Goal: Task Accomplishment & Management: Complete application form

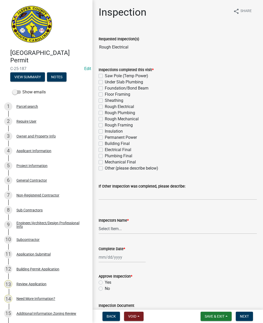
click at [105, 107] on label "Rough Electrical" at bounding box center [119, 107] width 29 height 6
click at [105, 107] on input "Rough Electrical" at bounding box center [106, 105] width 3 height 3
checkbox input "true"
checkbox input "false"
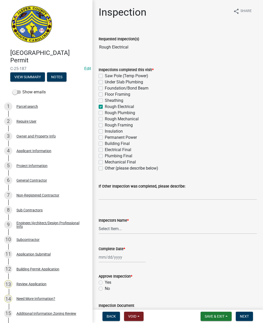
checkbox input "false"
checkbox input "true"
checkbox input "false"
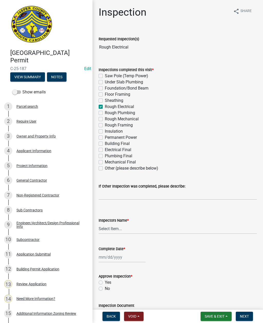
checkbox input "false"
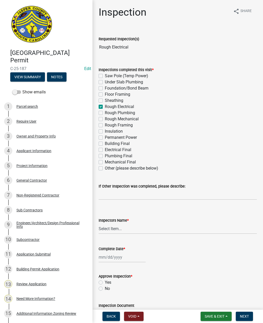
checkbox input "false"
click at [112, 227] on select "Select Item... [EMAIL_ADDRESS][DOMAIN_NAME] ([PERSON_NAME] ) rcampbell ([PERSON…" at bounding box center [178, 229] width 158 height 11
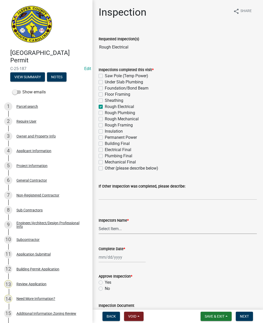
select select "2d9ba1e5-2fdd-4b15-98d0-073dcbeb5880"
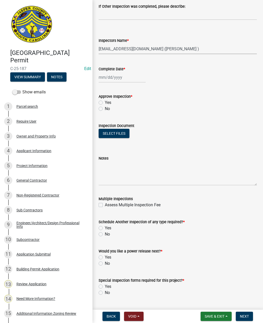
scroll to position [181, 0]
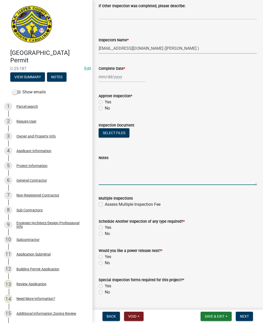
click at [113, 171] on textarea "Notes" at bounding box center [178, 173] width 158 height 24
click at [207, 170] on textarea "Electrical rough in walls only" at bounding box center [178, 173] width 158 height 24
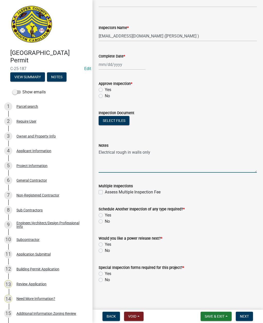
scroll to position [193, 0]
type textarea "Electrical rough in walls only"
click at [105, 213] on label "Yes" at bounding box center [108, 215] width 6 height 6
click at [105, 213] on input "Yes" at bounding box center [106, 213] width 3 height 3
radio input "true"
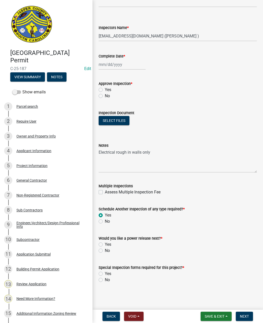
click at [105, 250] on label "No" at bounding box center [107, 251] width 5 height 6
click at [105, 250] on input "No" at bounding box center [106, 249] width 3 height 3
radio input "true"
click at [105, 279] on label "No" at bounding box center [107, 280] width 5 height 6
click at [105, 279] on input "No" at bounding box center [106, 278] width 3 height 3
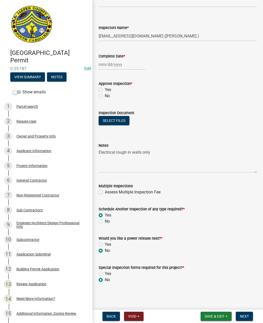
radio input "true"
click at [105, 91] on label "Yes" at bounding box center [108, 90] width 6 height 6
click at [105, 90] on input "Yes" at bounding box center [106, 88] width 3 height 3
radio input "true"
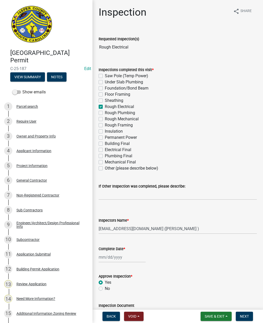
scroll to position [0, 0]
click at [246, 316] on span "Next" at bounding box center [244, 317] width 9 height 4
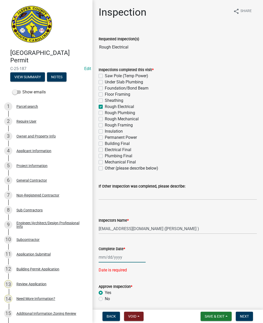
click at [112, 260] on div at bounding box center [122, 257] width 47 height 11
select select "10"
select select "2025"
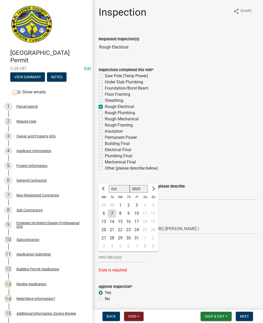
click at [108, 211] on div "7" at bounding box center [112, 214] width 8 height 8
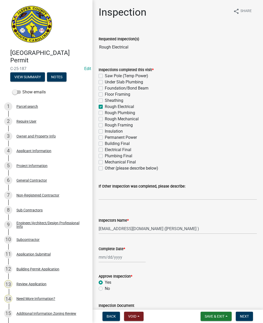
type input "[DATE]"
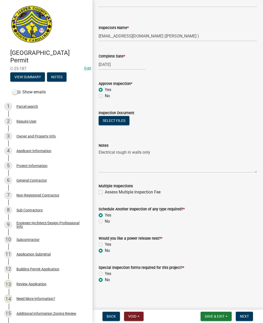
scroll to position [193, 0]
click at [242, 316] on span "Next" at bounding box center [244, 317] width 9 height 4
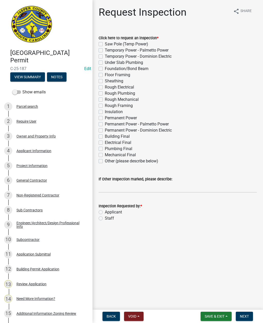
click at [213, 317] on span "Save & Exit" at bounding box center [215, 317] width 20 height 4
click at [203, 306] on button "Save & Exit" at bounding box center [211, 303] width 41 height 12
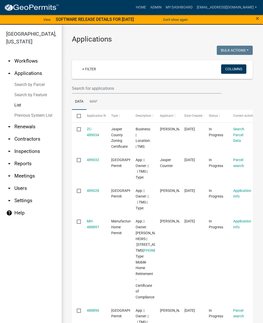
click at [257, 104] on div "Applications Bulk Actions Void Expire Lock Withdraw + Filter Columns Data Map S…" at bounding box center [162, 274] width 201 height 499
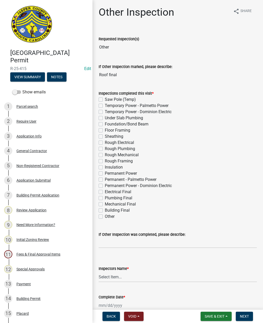
click at [105, 215] on label "Other" at bounding box center [110, 217] width 10 height 6
click at [105, 215] on input "Other" at bounding box center [106, 215] width 3 height 3
checkbox input "true"
checkbox input "false"
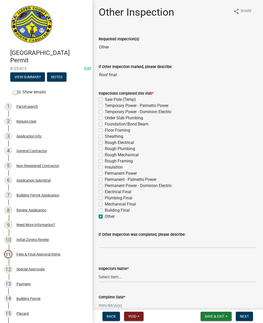
checkbox input "false"
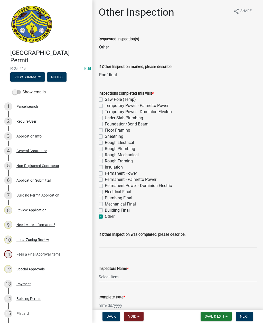
checkbox input "false"
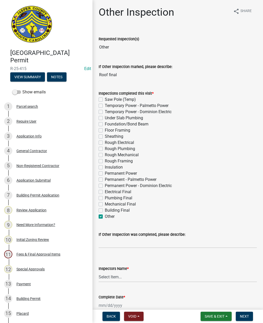
checkbox input "false"
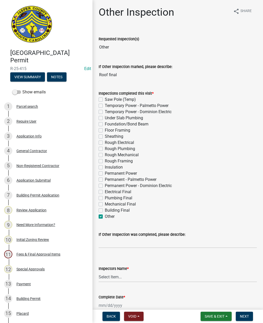
checkbox input "false"
checkbox input "true"
click at [117, 244] on input "If Other Inspection was completed, please describe:" at bounding box center [178, 243] width 158 height 11
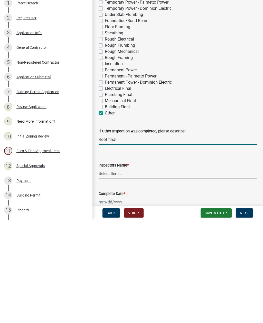
type input "Roof final"
click at [124, 272] on select "Select Item... [EMAIL_ADDRESS][DOMAIN_NAME] ([PERSON_NAME] ) rcampbell ([PERSON…" at bounding box center [178, 277] width 158 height 11
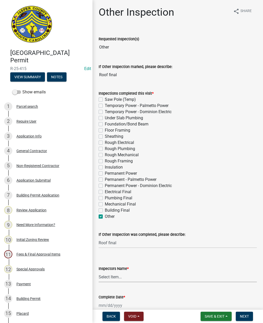
select select "2d9ba1e5-2fdd-4b15-98d0-073dcbeb5880"
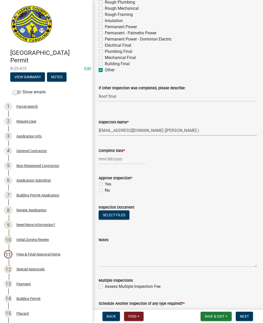
scroll to position [147, 0]
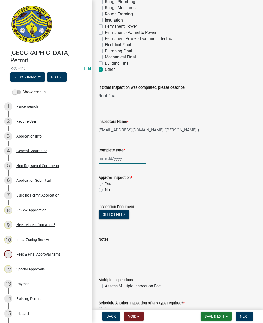
click at [112, 157] on div at bounding box center [122, 158] width 47 height 11
select select "10"
select select "2025"
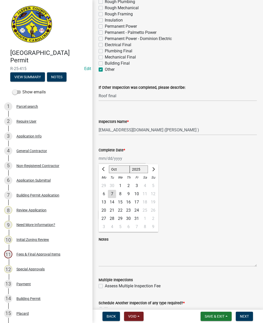
click at [113, 193] on div "7" at bounding box center [112, 194] width 8 height 8
type input "[DATE]"
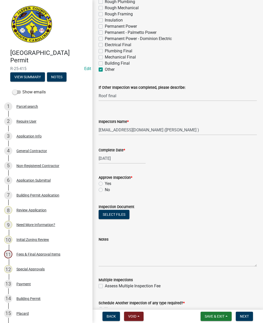
click at [105, 183] on label "Yes" at bounding box center [108, 184] width 6 height 6
click at [105, 183] on input "Yes" at bounding box center [106, 182] width 3 height 3
radio input "true"
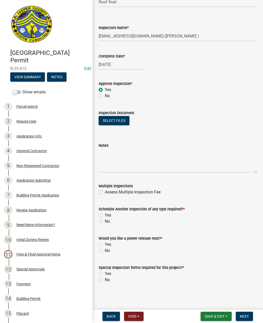
scroll to position [241, 0]
click at [105, 222] on label "No" at bounding box center [107, 222] width 5 height 6
click at [105, 222] on input "No" at bounding box center [106, 220] width 3 height 3
radio input "true"
click at [105, 250] on label "No" at bounding box center [107, 251] width 5 height 6
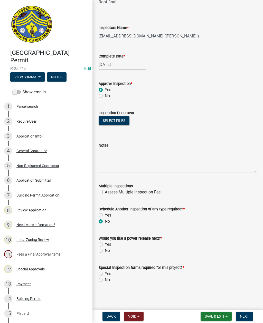
click at [105, 250] on input "No" at bounding box center [106, 249] width 3 height 3
radio input "true"
click at [105, 281] on label "No" at bounding box center [107, 280] width 5 height 6
click at [105, 280] on input "No" at bounding box center [106, 278] width 3 height 3
radio input "true"
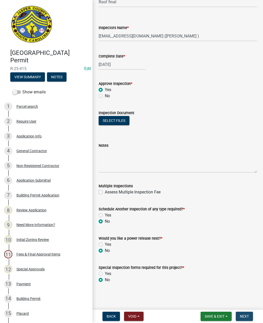
click at [243, 314] on button "Next" at bounding box center [244, 316] width 17 height 9
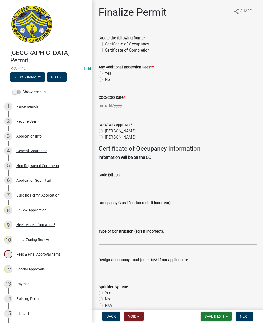
click at [98, 57] on div "Finalize Permit share Share Create the following forms * Certificate of Occupan…" at bounding box center [178, 204] width 166 height 396
click at [97, 53] on div "Finalize Permit share Share Create the following forms * Certificate of Occupan…" at bounding box center [178, 204] width 166 height 396
click at [105, 52] on label "Certificate of Completion" at bounding box center [127, 50] width 45 height 6
click at [105, 51] on input "Certificate of Completion" at bounding box center [106, 48] width 3 height 3
checkbox input "true"
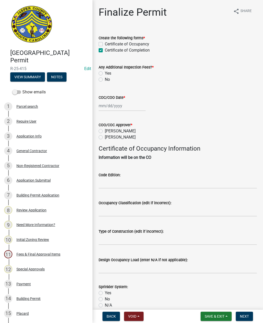
checkbox input "false"
checkbox input "true"
click at [105, 81] on label "No" at bounding box center [107, 80] width 5 height 6
click at [105, 80] on input "No" at bounding box center [106, 78] width 3 height 3
radio input "true"
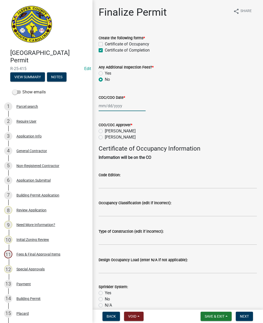
click at [111, 105] on div at bounding box center [122, 106] width 47 height 11
select select "10"
select select "2025"
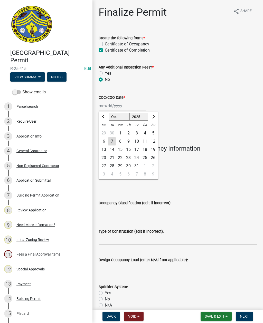
click at [113, 141] on div "7" at bounding box center [112, 141] width 8 height 8
type input "[DATE]"
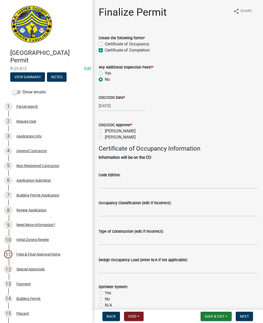
click at [105, 138] on label "Ryan Campbell" at bounding box center [120, 137] width 31 height 6
click at [105, 138] on input "Ryan Campbell" at bounding box center [106, 135] width 3 height 3
radio input "true"
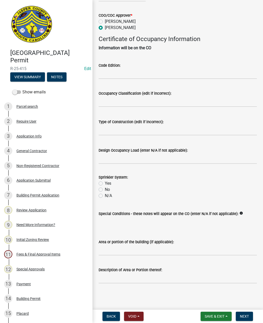
scroll to position [116, 0]
click at [169, 250] on input "Area or portion of the building (if applicable):" at bounding box center [178, 250] width 158 height 11
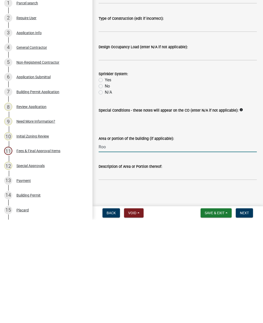
type input "Roof"
click at [245, 315] on span "Next" at bounding box center [244, 317] width 9 height 4
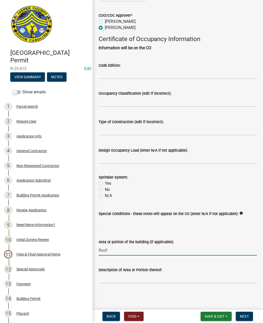
scroll to position [0, 0]
